Goal: Task Accomplishment & Management: Use online tool/utility

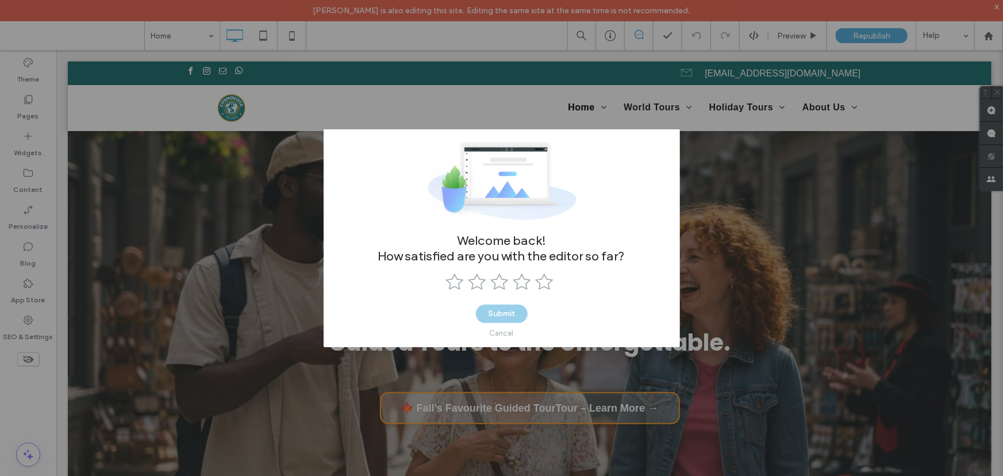
click at [492, 76] on div "Welcome back! How satisfied are you with the editor so far? Submit Cancel" at bounding box center [501, 238] width 1003 height 476
click at [509, 332] on div "Cancel" at bounding box center [502, 333] width 24 height 9
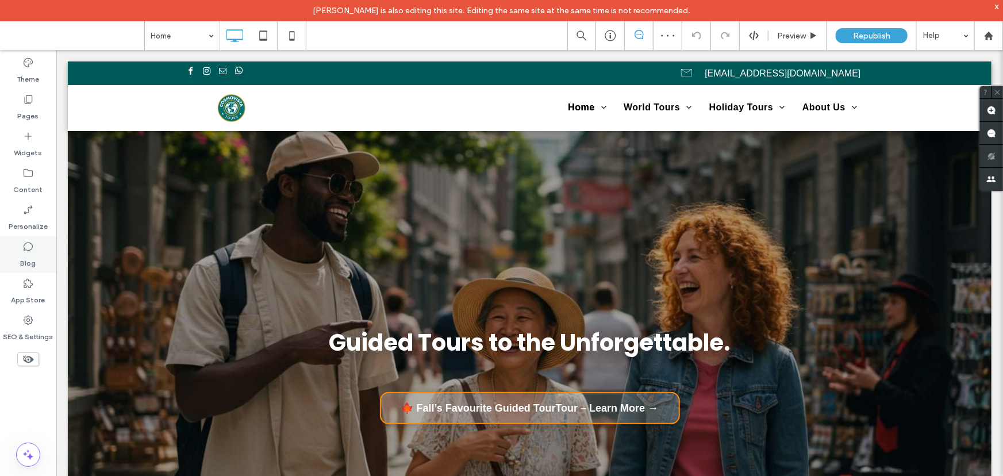
click at [33, 249] on icon at bounding box center [28, 247] width 12 height 12
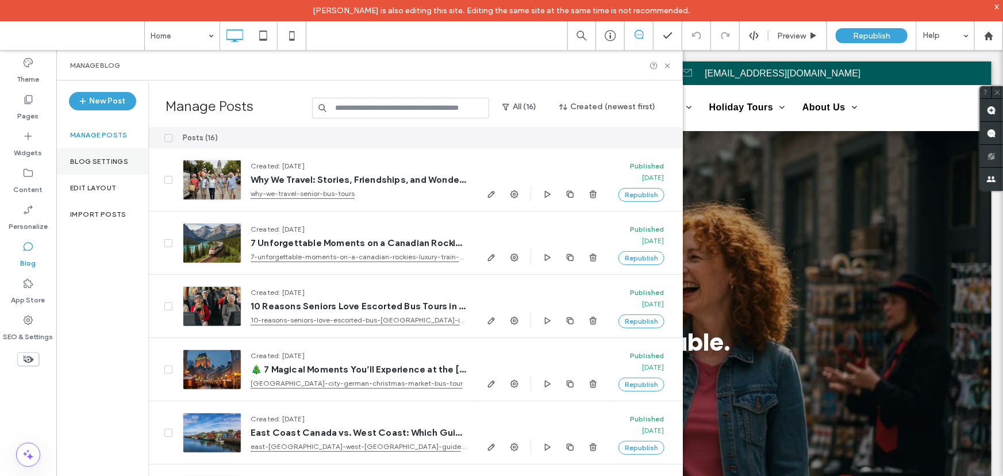
click at [110, 160] on label "Blog Settings" at bounding box center [99, 162] width 58 height 8
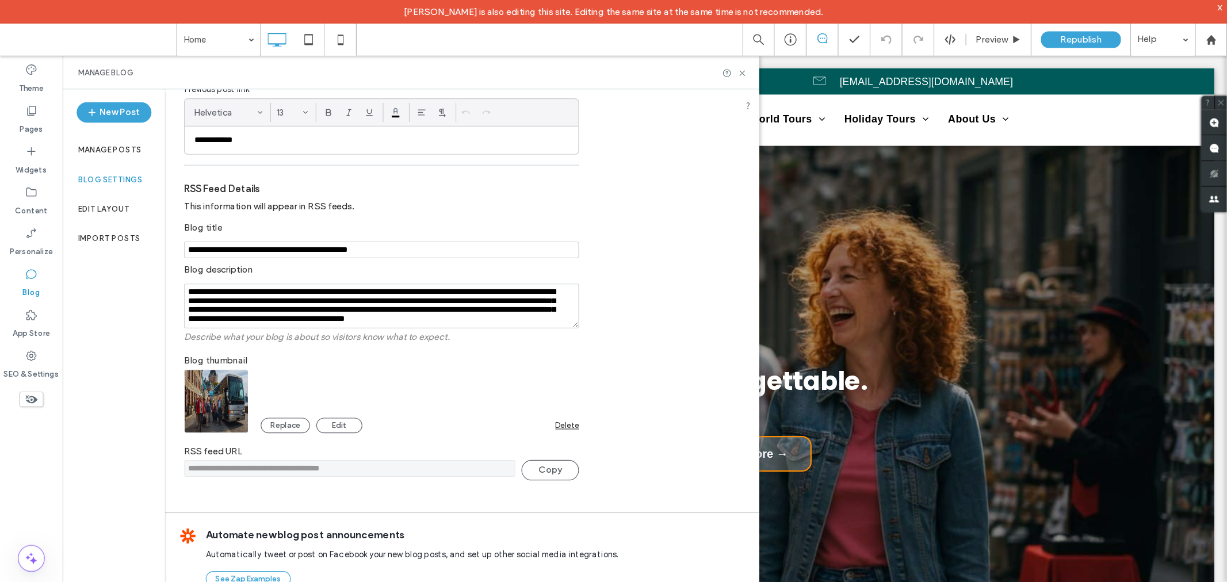
scroll to position [164, 0]
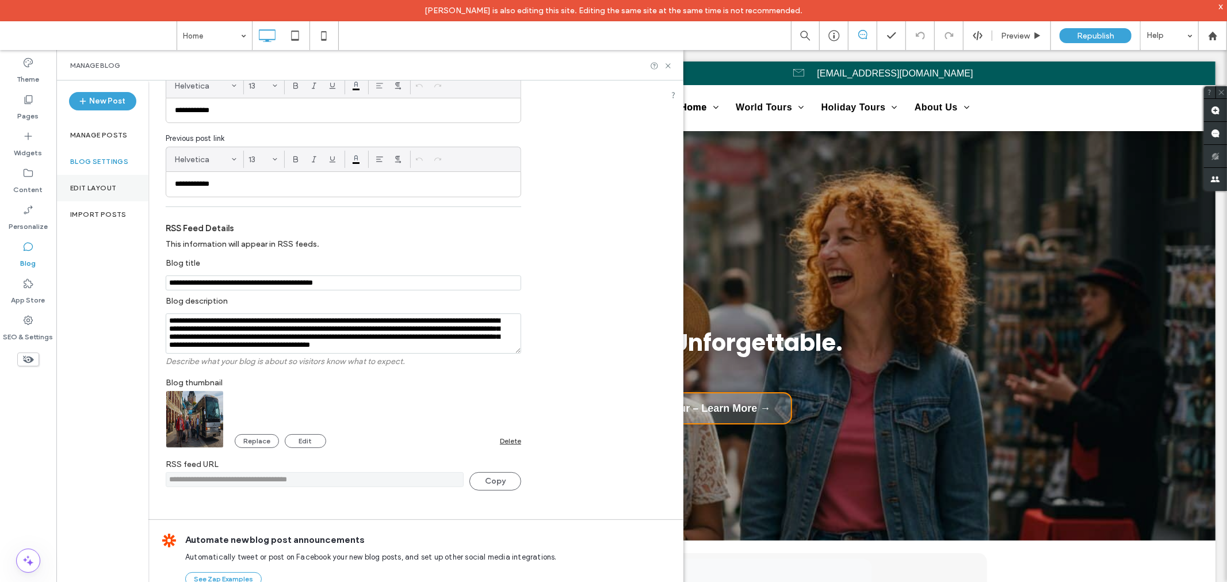
click at [95, 192] on div "Edit Layout" at bounding box center [102, 188] width 92 height 26
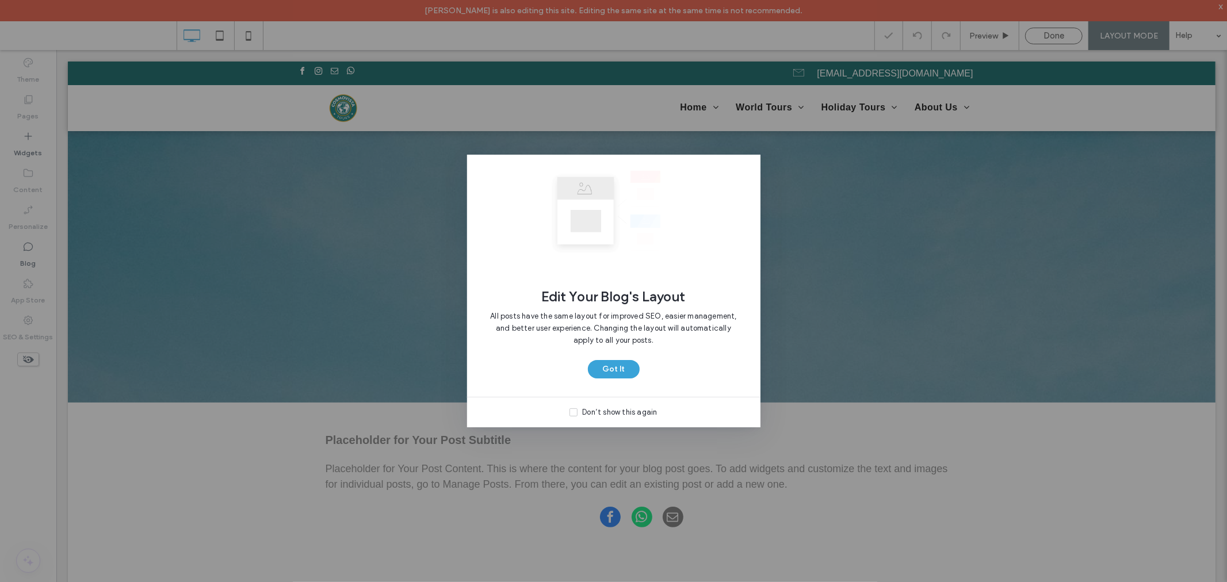
click at [31, 417] on div "Edit Your Blog's Layout All posts have the same layout for improved SEO, easier…" at bounding box center [613, 291] width 1227 height 582
click at [846, 193] on div "Edit Your Blog's Layout All posts have the same layout for improved SEO, easier…" at bounding box center [613, 291] width 1227 height 582
click at [315, 236] on div "Edit Your Blog's Layout All posts have the same layout for improved SEO, easier…" at bounding box center [613, 291] width 1227 height 582
click at [619, 365] on button "Got It" at bounding box center [614, 369] width 52 height 18
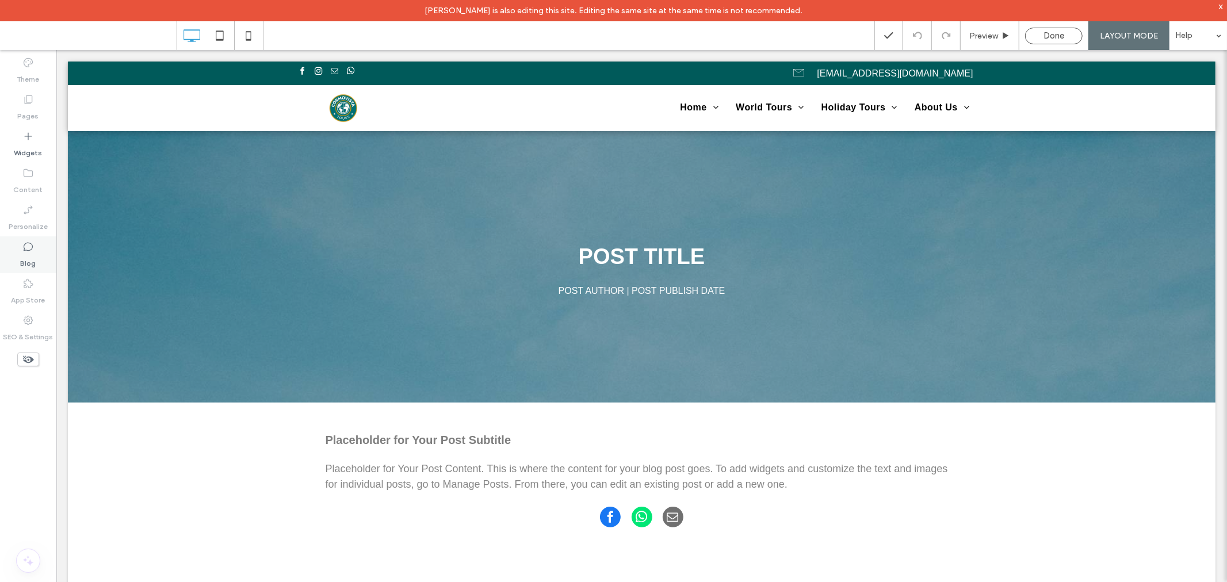
click at [18, 242] on div "Blog" at bounding box center [28, 254] width 56 height 37
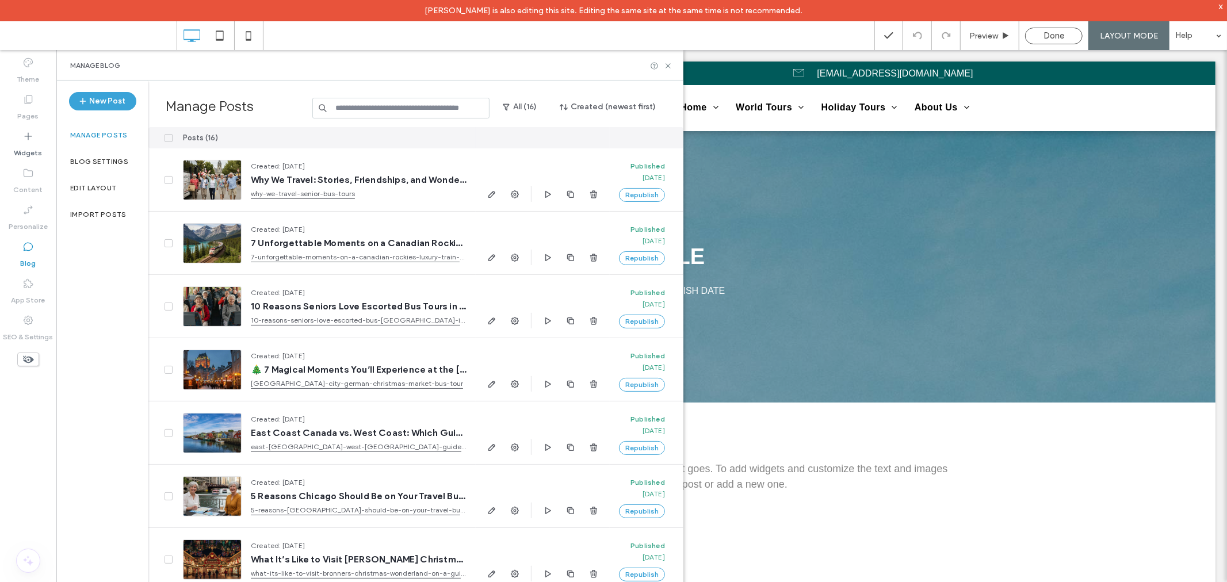
click at [225, 108] on label "Manage Posts" at bounding box center [238, 108] width 144 height 21
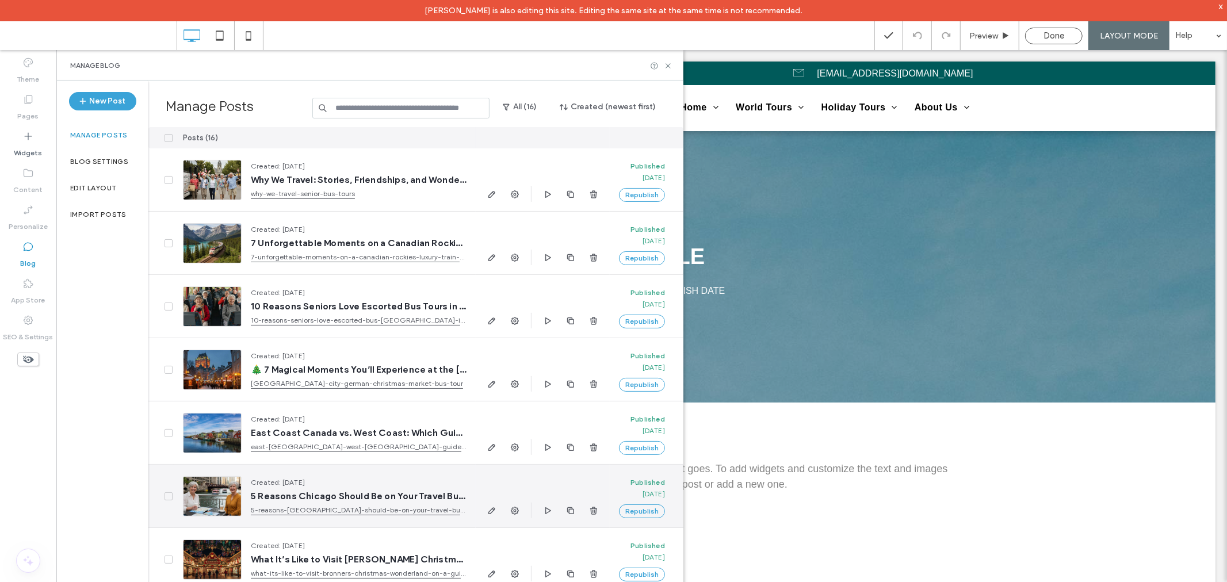
scroll to position [565, 0]
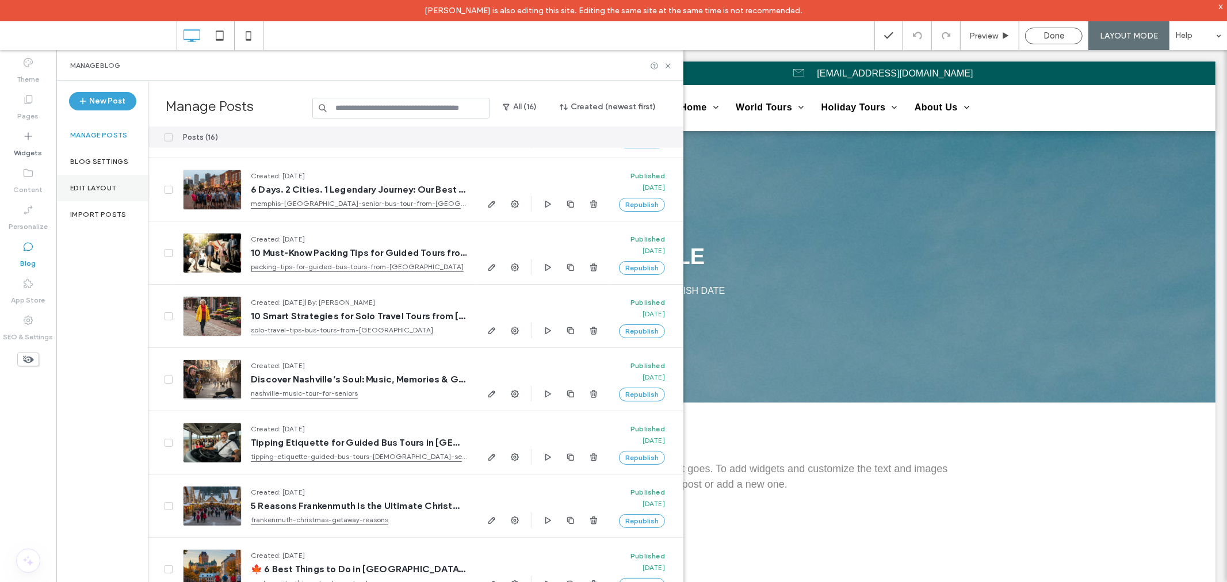
click at [105, 187] on label "Edit Layout" at bounding box center [93, 188] width 46 height 8
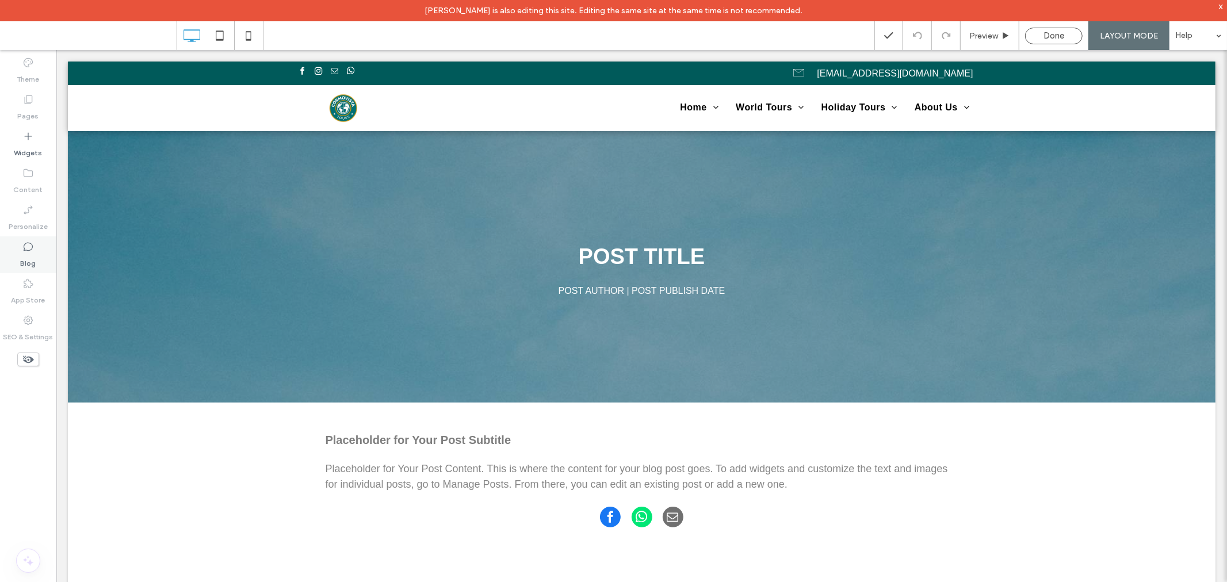
click at [30, 254] on label "Blog" at bounding box center [29, 260] width 16 height 16
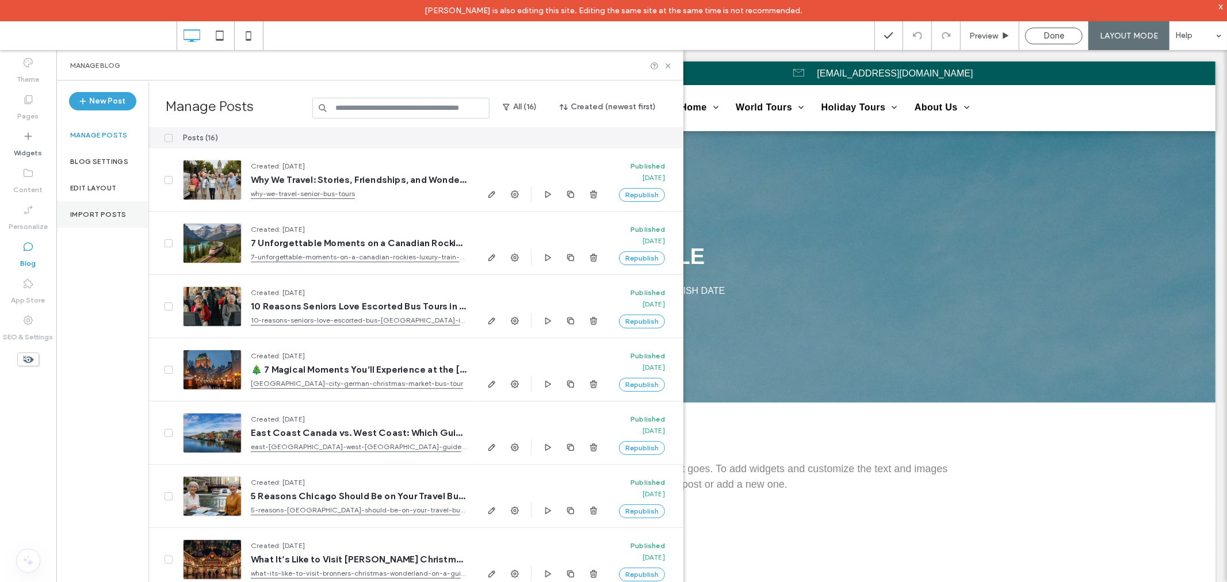
click at [100, 214] on label "Import Posts" at bounding box center [98, 214] width 56 height 8
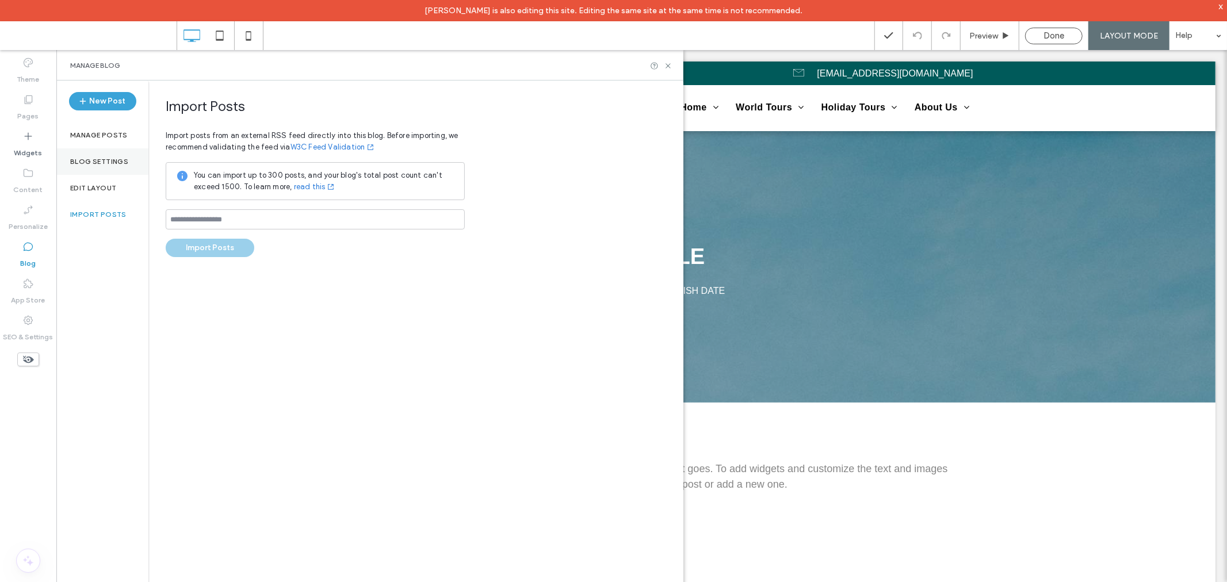
click at [98, 162] on label "Blog Settings" at bounding box center [99, 162] width 58 height 8
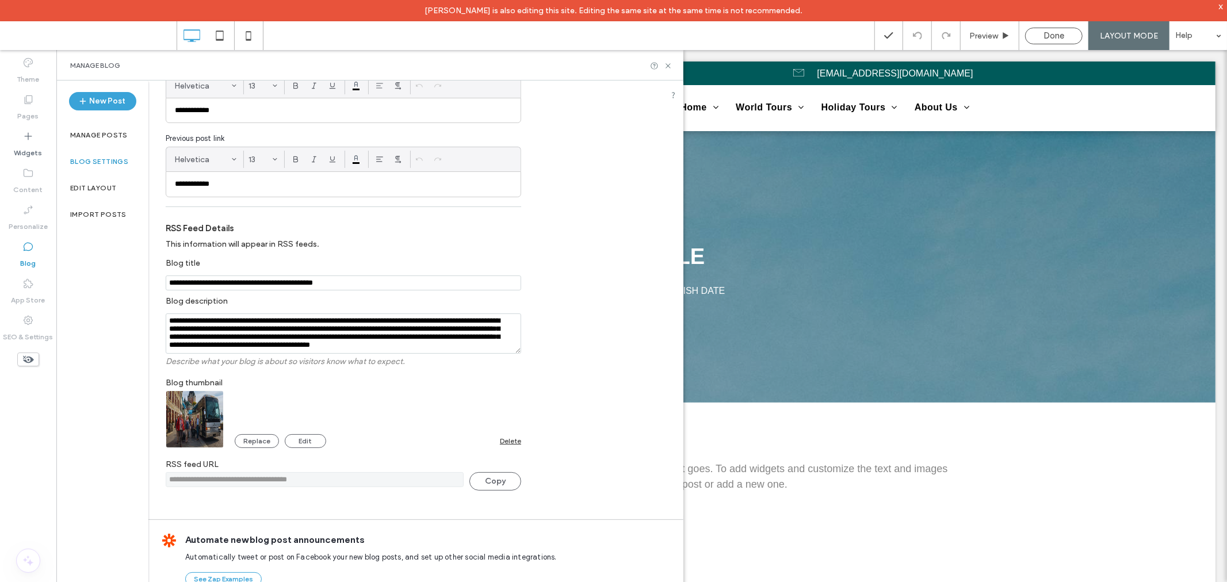
scroll to position [0, 0]
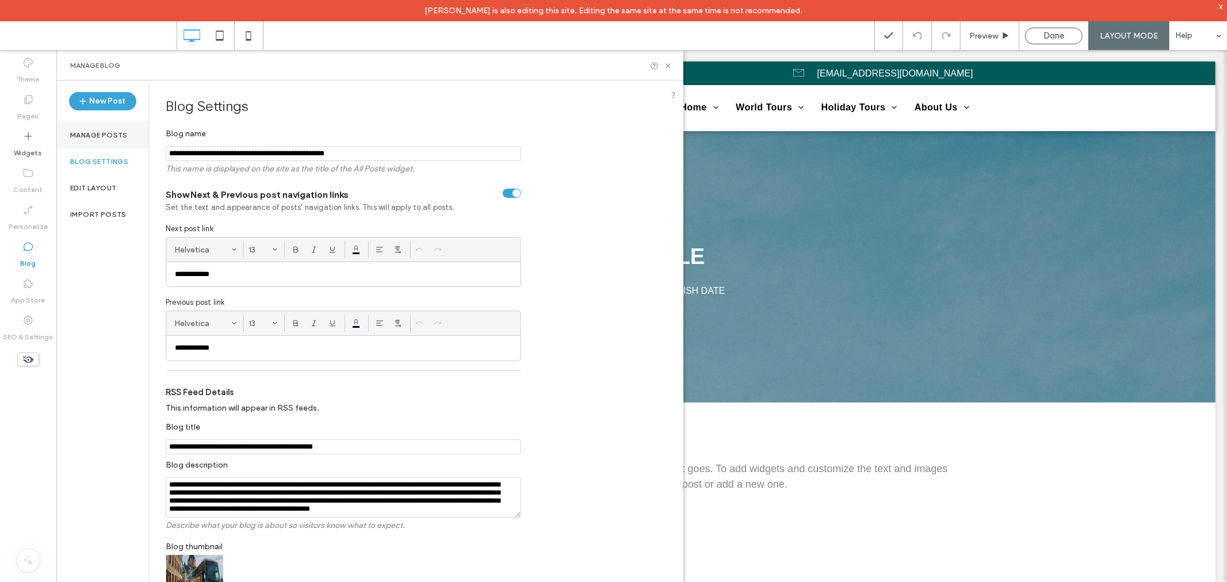
click at [106, 131] on label "Manage posts" at bounding box center [99, 135] width 58 height 8
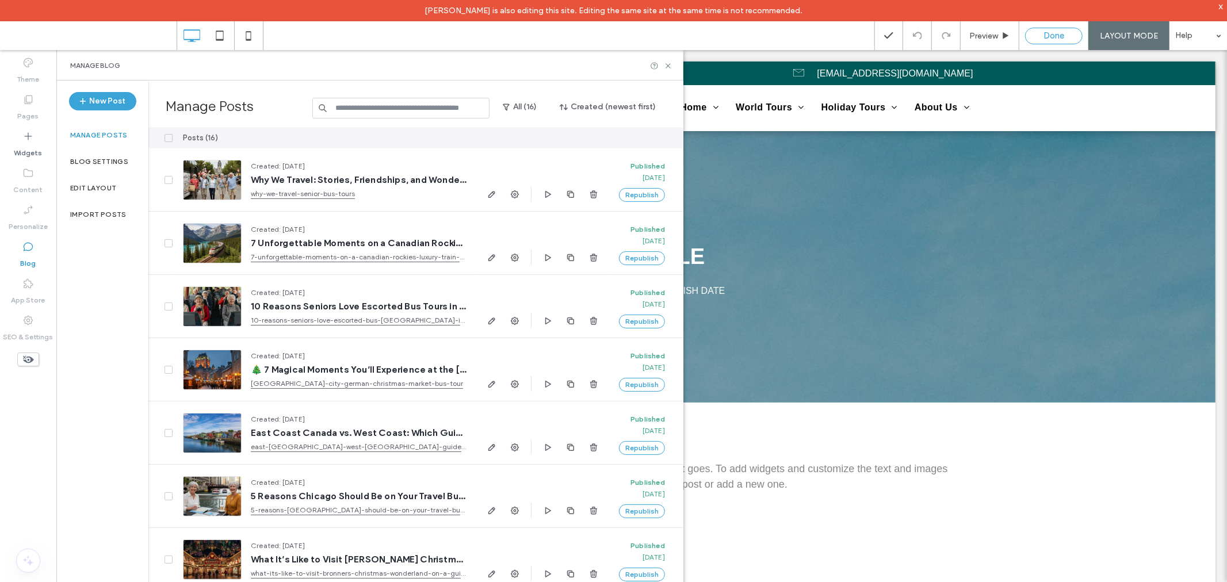
click at [1003, 41] on div "Done" at bounding box center [1054, 36] width 58 height 17
click at [1003, 32] on span "Done" at bounding box center [1053, 35] width 21 height 10
click at [1003, 8] on div "x" at bounding box center [1220, 6] width 5 height 10
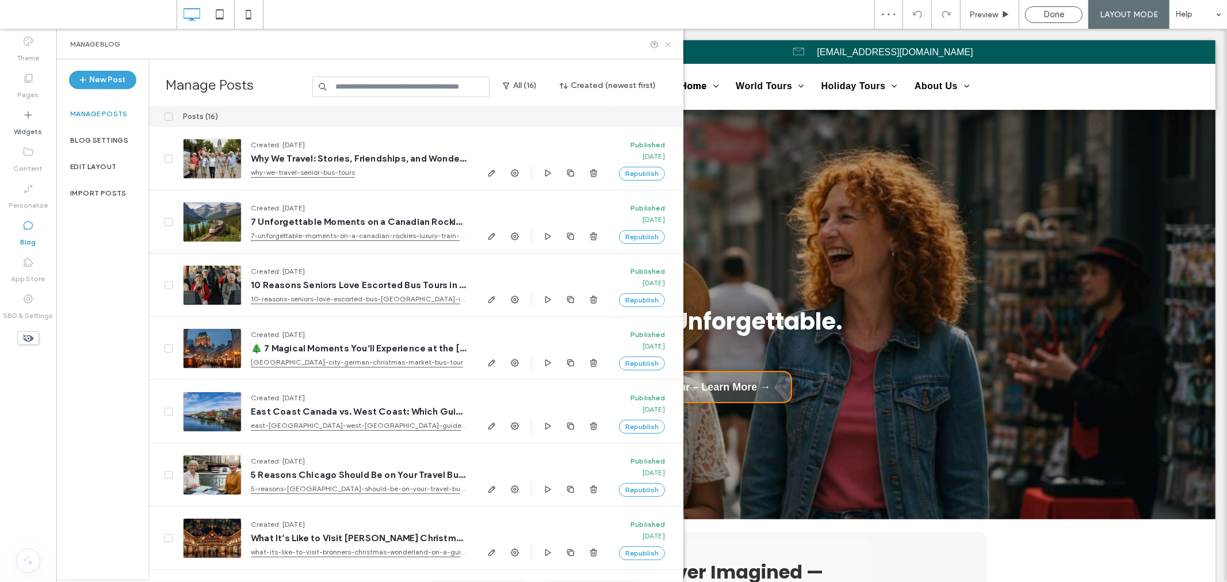
click at [670, 45] on icon at bounding box center [668, 44] width 9 height 9
